Goal: Connect with others: Connect with others

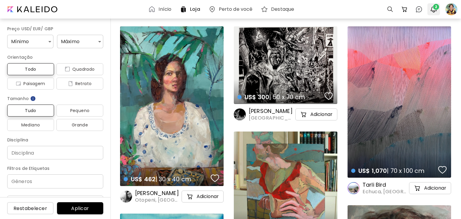
click at [434, 10] on img "button" at bounding box center [433, 9] width 7 height 7
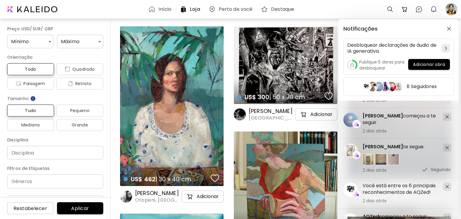
scroll to position [465, 0]
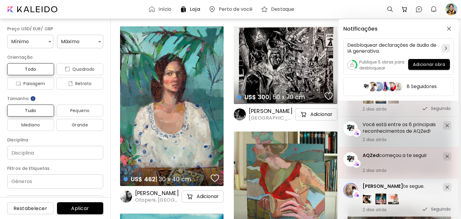
click at [387, 154] on h5 "AQZed começou a te seguir" at bounding box center [401, 155] width 76 height 7
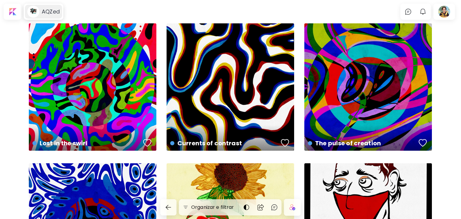
click at [45, 14] on h6 "AQZed" at bounding box center [51, 11] width 18 height 7
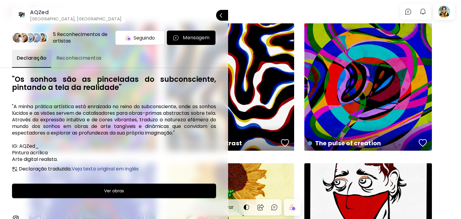
click at [282, 13] on div at bounding box center [230, 109] width 461 height 219
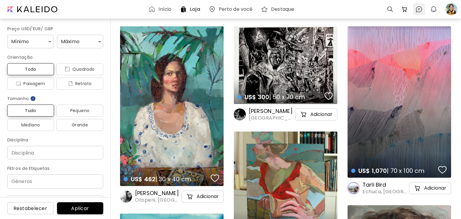
click at [419, 11] on img at bounding box center [418, 9] width 7 height 7
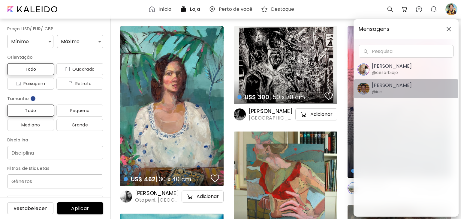
click at [411, 91] on span "[PERSON_NAME] @ian" at bounding box center [405, 89] width 97 height 13
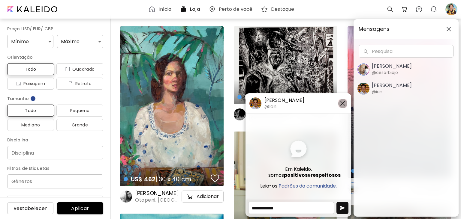
click at [343, 105] on img "button" at bounding box center [342, 103] width 7 height 7
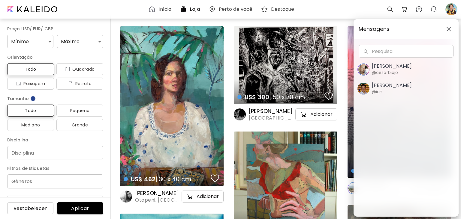
click at [400, 72] on span "[PERSON_NAME] @cesarbiojo" at bounding box center [405, 69] width 97 height 13
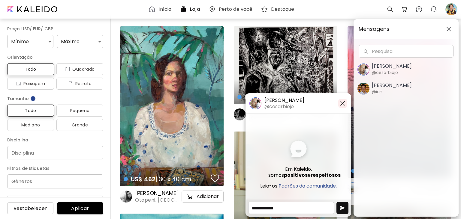
click at [343, 104] on img "button" at bounding box center [342, 103] width 7 height 7
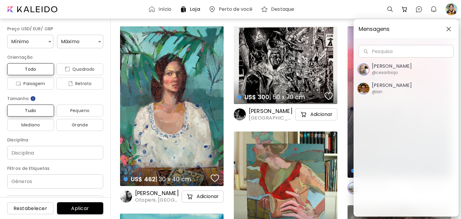
click at [159, 8] on div "Mensagens Pesquisa Pesquisa [PERSON_NAME] @cesarbiojo [PERSON_NAME] @ian" at bounding box center [230, 109] width 461 height 219
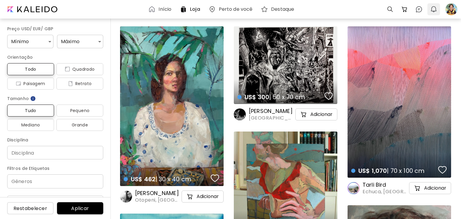
click at [434, 10] on img "button" at bounding box center [433, 9] width 7 height 7
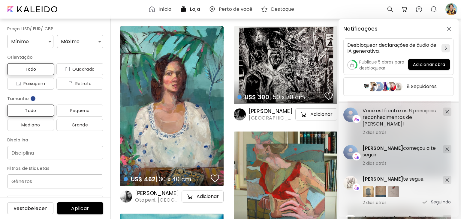
scroll to position [384, 0]
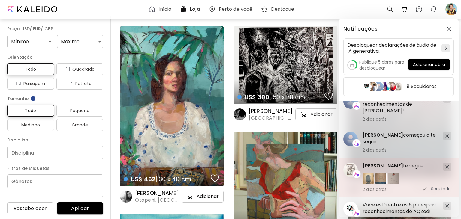
click at [379, 166] on span "[PERSON_NAME]" at bounding box center [383, 166] width 41 height 7
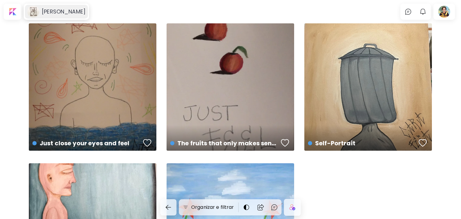
click at [57, 10] on h6 "[PERSON_NAME]" at bounding box center [64, 11] width 44 height 7
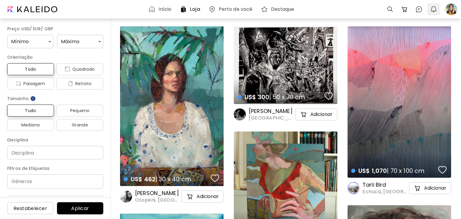
click at [432, 11] on img "button" at bounding box center [433, 9] width 7 height 7
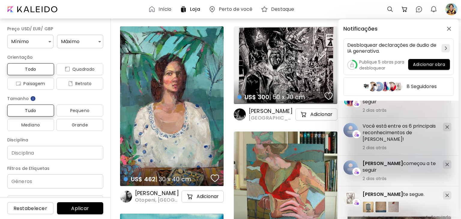
scroll to position [344, 0]
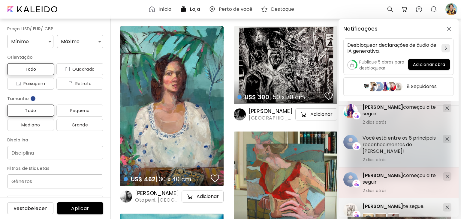
click at [381, 175] on span "[PERSON_NAME]" at bounding box center [383, 175] width 41 height 7
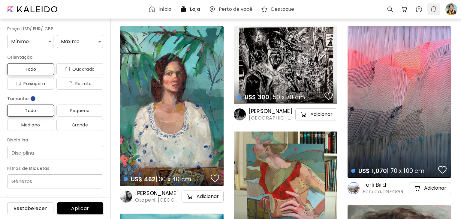
click at [434, 10] on img "button" at bounding box center [433, 9] width 7 height 7
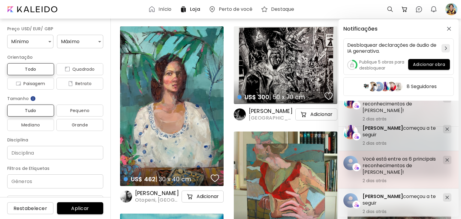
scroll to position [282, 0]
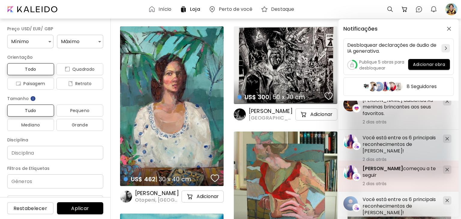
click at [375, 169] on span "[PERSON_NAME]" at bounding box center [383, 168] width 41 height 7
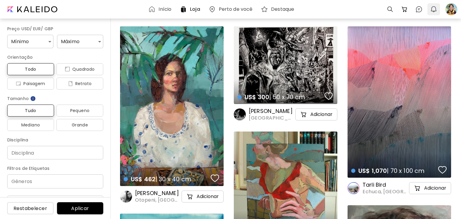
click at [434, 10] on img "button" at bounding box center [433, 9] width 7 height 7
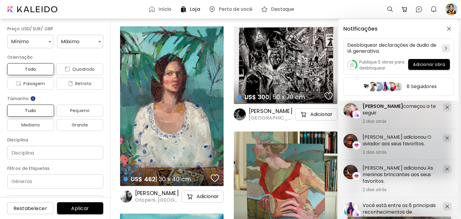
scroll to position [202, 0]
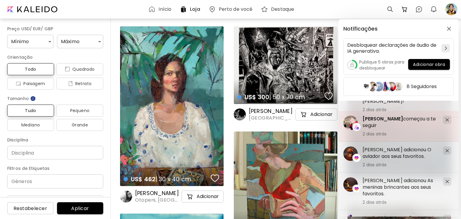
click at [373, 117] on span "[PERSON_NAME]" at bounding box center [383, 119] width 41 height 7
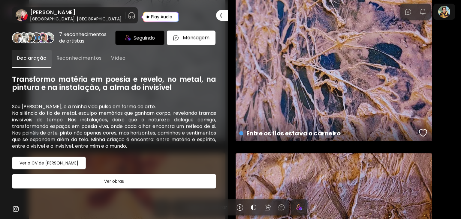
scroll to position [507, 0]
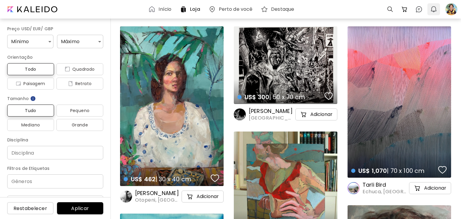
click at [433, 10] on img "button" at bounding box center [433, 9] width 7 height 7
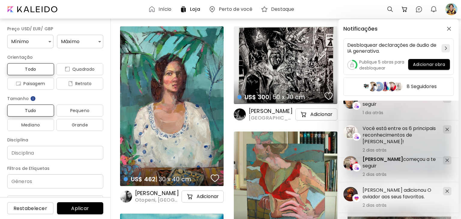
scroll to position [121, 0]
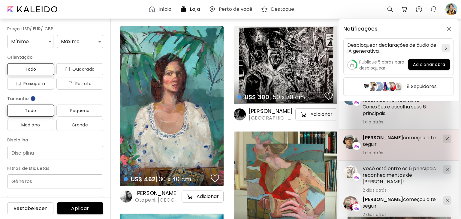
click at [375, 137] on span "[PERSON_NAME]" at bounding box center [383, 137] width 41 height 7
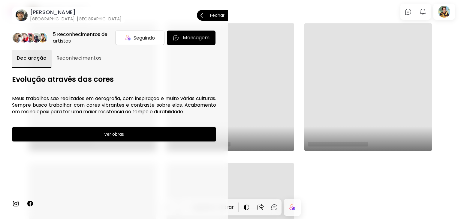
click at [220, 16] on p "Fechar" at bounding box center [217, 15] width 14 height 4
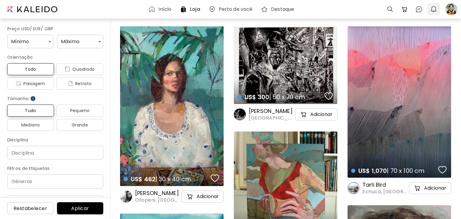
click at [430, 10] on img "button" at bounding box center [433, 9] width 7 height 7
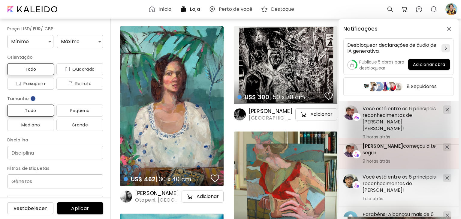
click at [397, 146] on span "[PERSON_NAME]" at bounding box center [383, 146] width 41 height 7
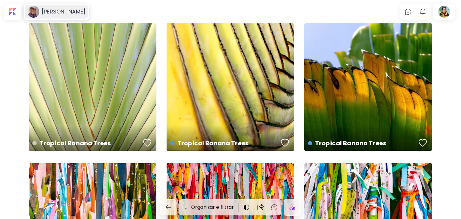
click at [73, 13] on h6 "[PERSON_NAME]" at bounding box center [64, 11] width 44 height 7
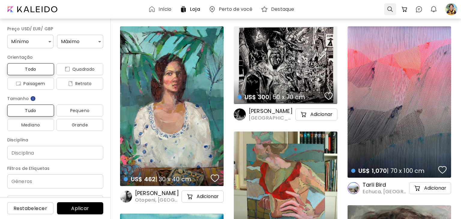
click at [392, 9] on div at bounding box center [390, 9] width 12 height 12
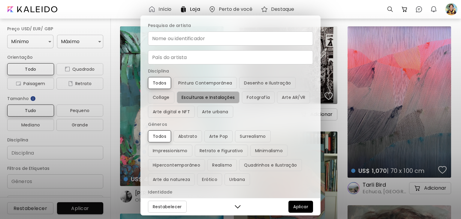
click at [197, 99] on span "Esculturas e Instalações" at bounding box center [208, 97] width 53 height 7
click at [302, 207] on span "Aplicar" at bounding box center [300, 206] width 15 height 7
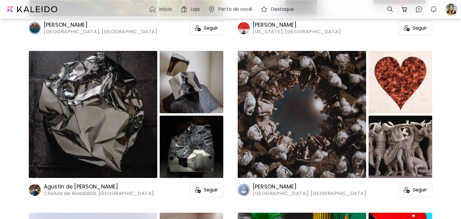
scroll to position [190, 0]
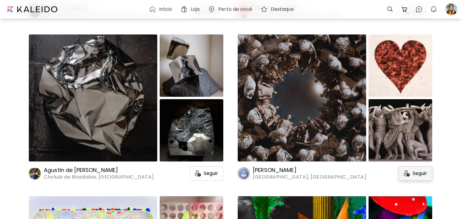
click at [422, 175] on span "Seguir" at bounding box center [420, 174] width 14 height 6
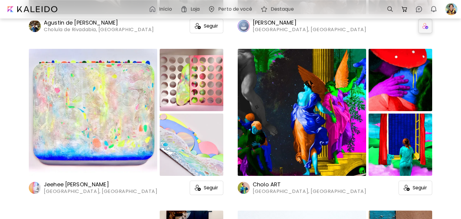
scroll to position [348, 0]
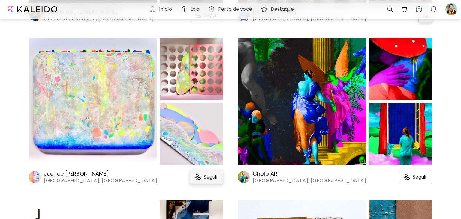
click at [212, 178] on span "Seguir" at bounding box center [211, 177] width 14 height 6
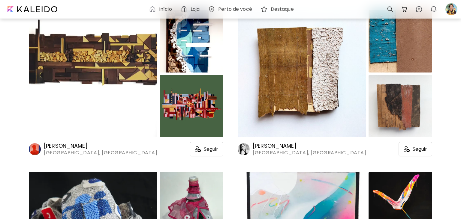
scroll to position [539, 0]
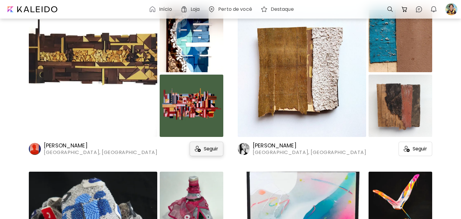
click at [210, 149] on span "Seguir" at bounding box center [211, 149] width 14 height 6
click at [415, 150] on span "Seguir" at bounding box center [420, 149] width 14 height 6
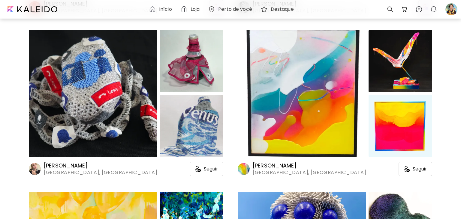
scroll to position [697, 0]
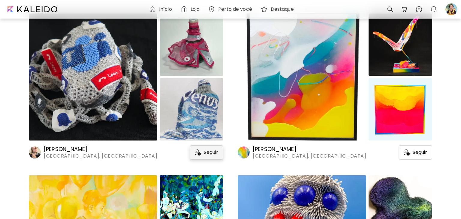
click at [214, 153] on span "Seguir" at bounding box center [211, 153] width 14 height 6
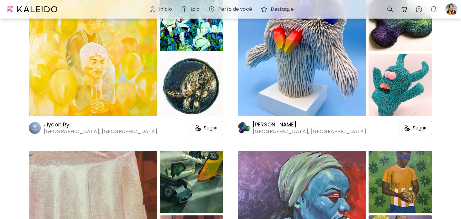
scroll to position [887, 0]
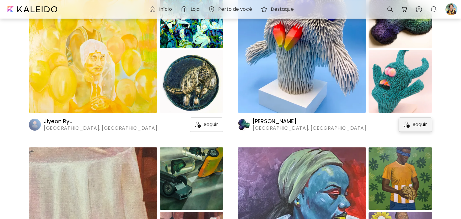
click at [417, 126] on span "Seguir" at bounding box center [420, 125] width 14 height 6
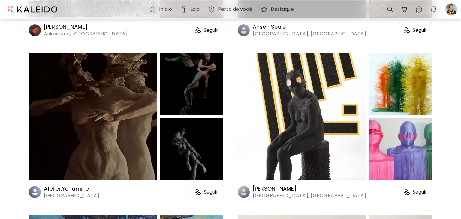
scroll to position [1490, 0]
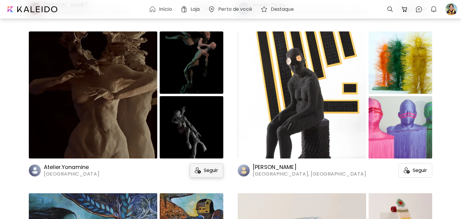
click at [215, 169] on span "Seguir" at bounding box center [211, 171] width 14 height 6
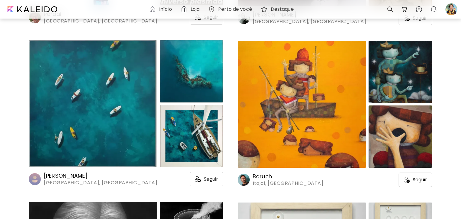
scroll to position [6022, 0]
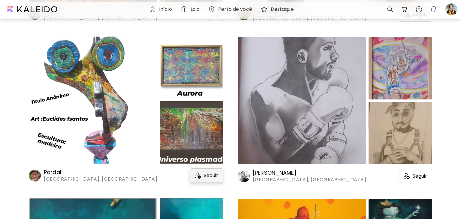
click at [208, 179] on div "Seguir" at bounding box center [207, 176] width 34 height 14
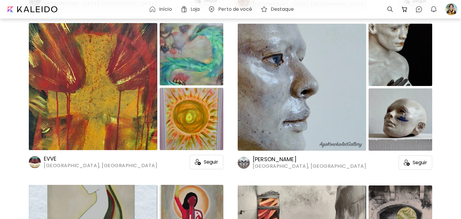
scroll to position [6688, 0]
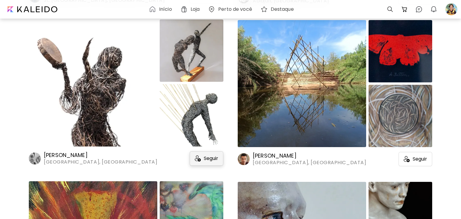
click at [213, 158] on span "Seguir" at bounding box center [211, 159] width 14 height 6
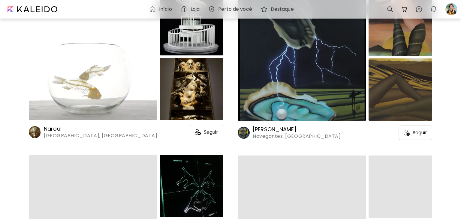
scroll to position [8367, 0]
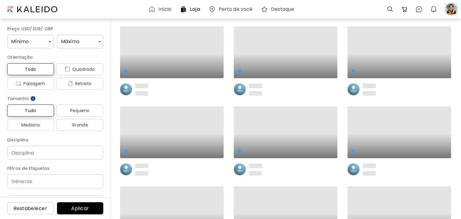
click at [452, 8] on div at bounding box center [451, 9] width 13 height 13
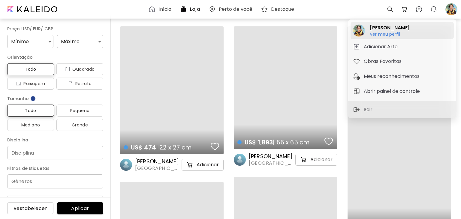
click at [375, 33] on h6 "Ver meu perfil" at bounding box center [390, 34] width 40 height 5
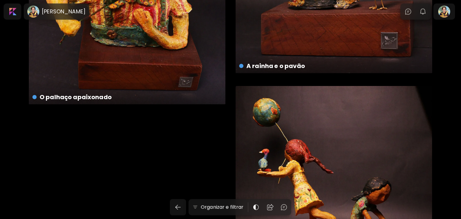
scroll to position [1664, 0]
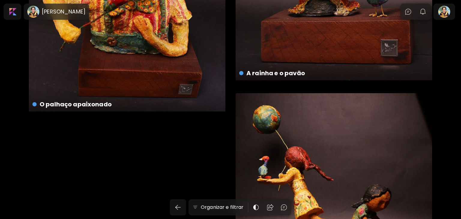
click at [399, 119] on div "As meninas brincantes US$ 400 | 50 x 50 cm 1" at bounding box center [334, 187] width 197 height 188
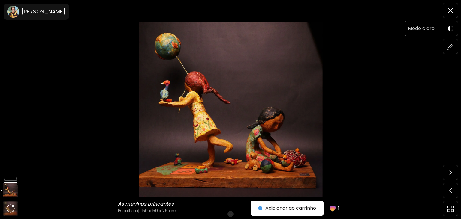
click at [451, 32] on span at bounding box center [450, 28] width 13 height 13
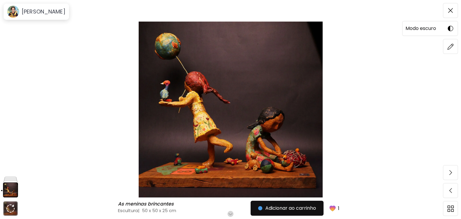
click at [451, 32] on span at bounding box center [450, 28] width 13 height 13
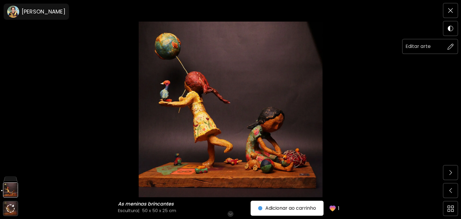
click at [451, 46] on img at bounding box center [451, 47] width 6 height 6
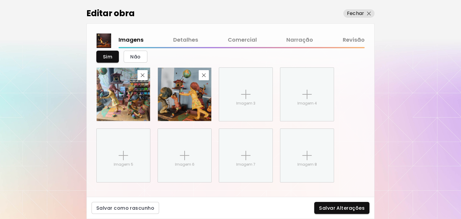
scroll to position [347, 0]
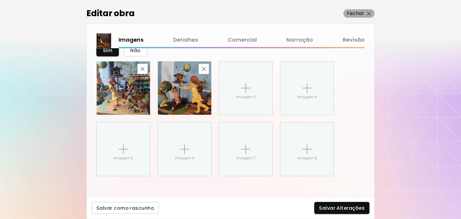
click at [371, 13] on img "button" at bounding box center [369, 14] width 4 height 4
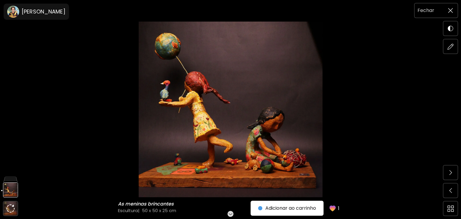
click at [447, 8] on span at bounding box center [450, 10] width 13 height 13
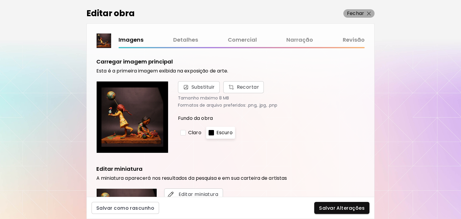
click at [373, 15] on button "Fechar" at bounding box center [358, 13] width 31 height 8
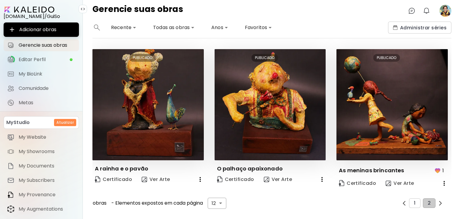
click at [442, 12] on image at bounding box center [445, 11] width 12 height 12
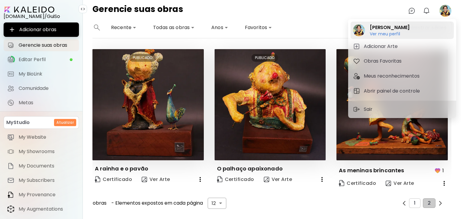
click at [360, 31] on image at bounding box center [359, 30] width 12 height 12
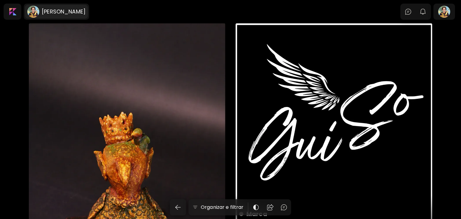
click at [35, 11] on image at bounding box center [33, 12] width 12 height 12
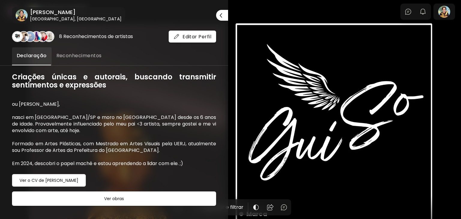
click at [447, 10] on div at bounding box center [230, 109] width 461 height 219
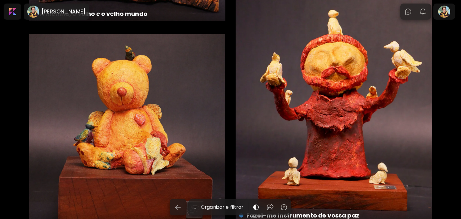
scroll to position [1109, 0]
